Goal: Transaction & Acquisition: Purchase product/service

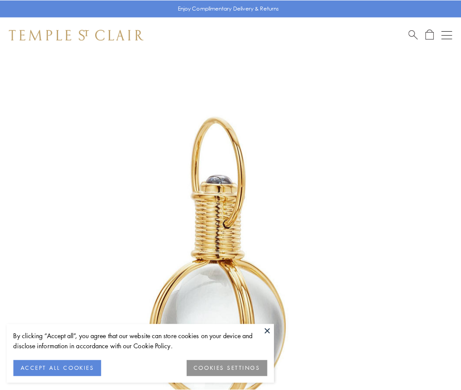
scroll to position [229, 0]
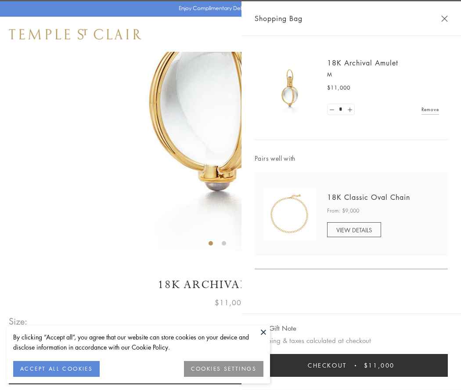
click at [351, 366] on button "Checkout $11,000" at bounding box center [351, 365] width 193 height 23
